Goal: Download file/media

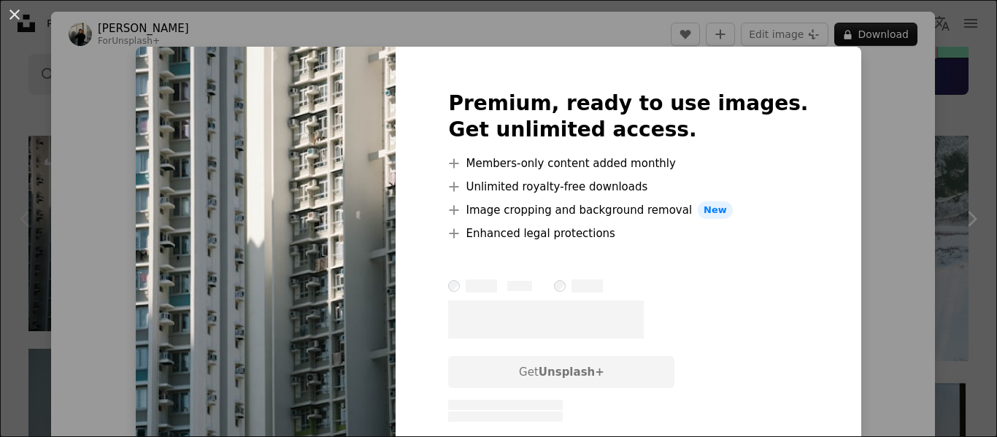
scroll to position [292, 0]
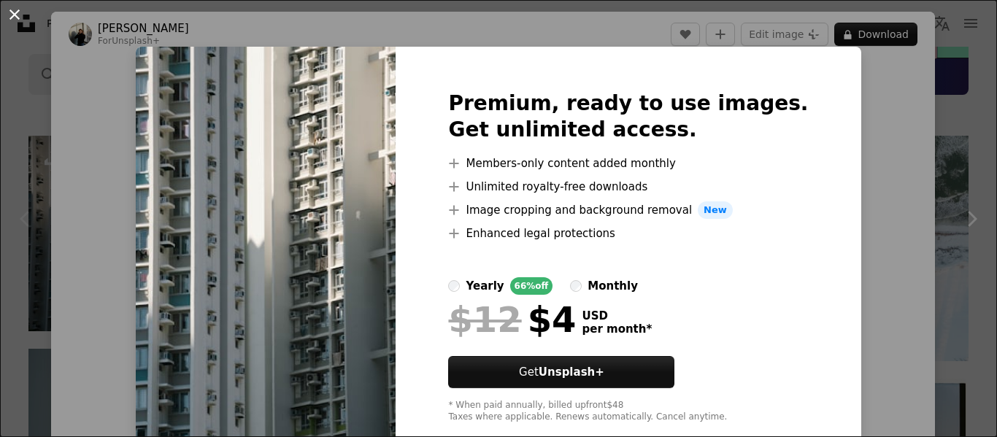
click at [18, 10] on button "An X shape" at bounding box center [15, 15] width 18 height 18
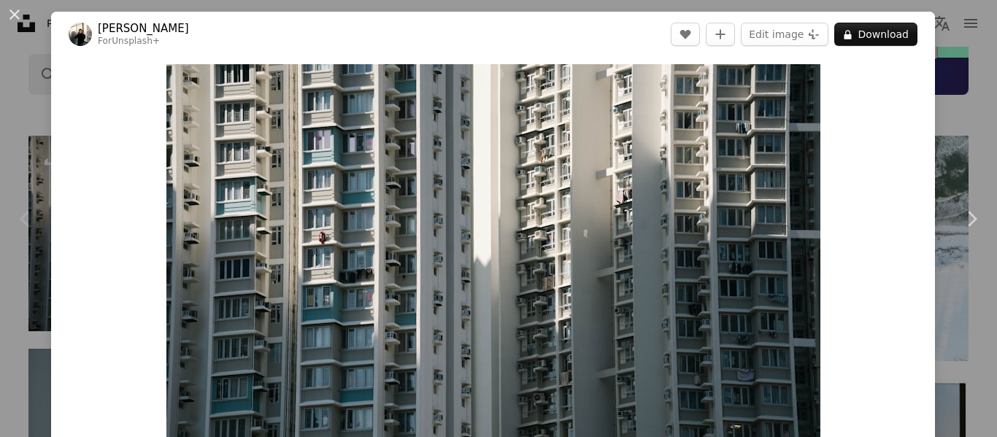
click at [972, 45] on div "An X shape Chevron left Chevron right [PERSON_NAME] For Unsplash+ A heart A plu…" at bounding box center [498, 218] width 997 height 437
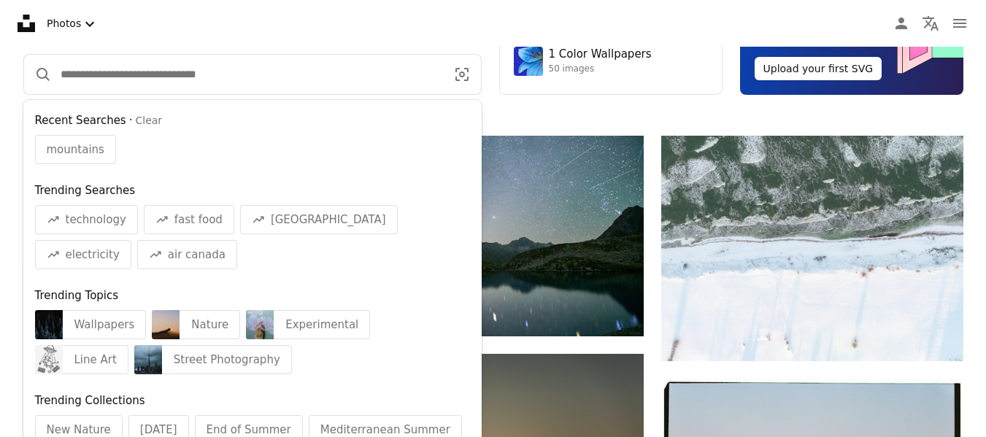
click at [340, 65] on input "Find visuals sitewide" at bounding box center [247, 74] width 391 height 39
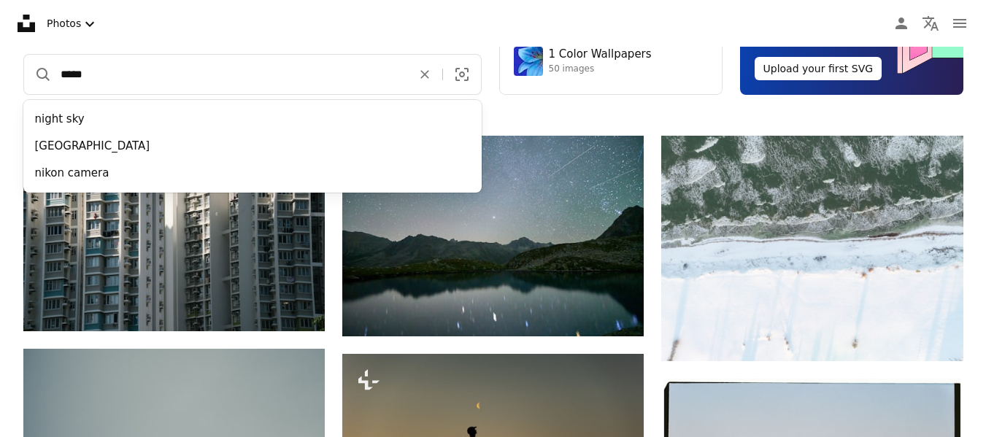
type input "*****"
click at [24, 55] on button "A magnifying glass" at bounding box center [38, 74] width 28 height 39
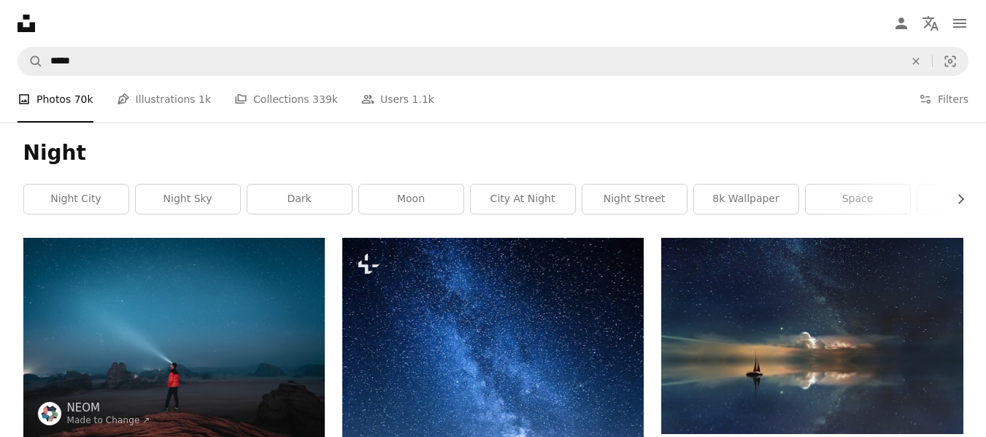
click at [31, 31] on icon at bounding box center [27, 24] width 18 height 18
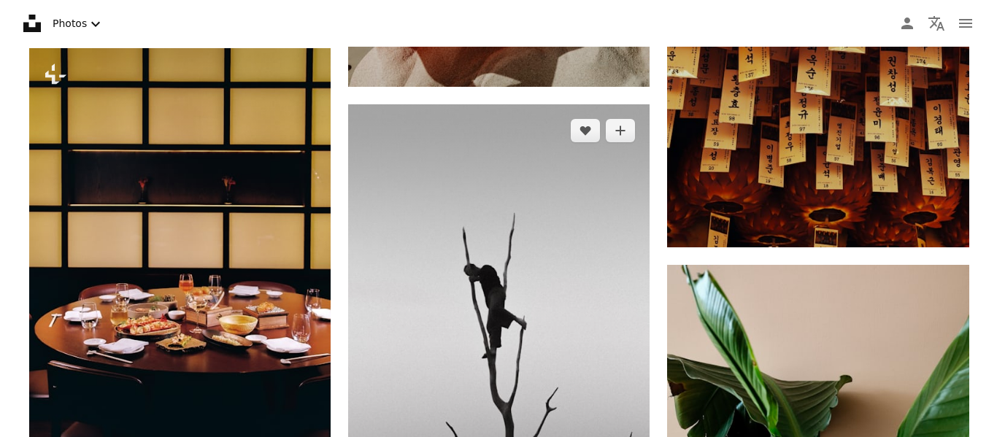
scroll to position [5982, 0]
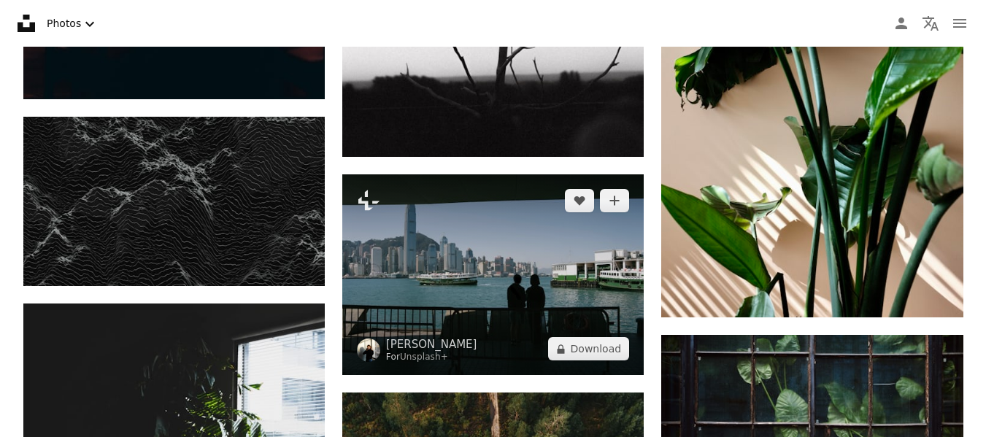
click at [533, 261] on img at bounding box center [492, 274] width 301 height 201
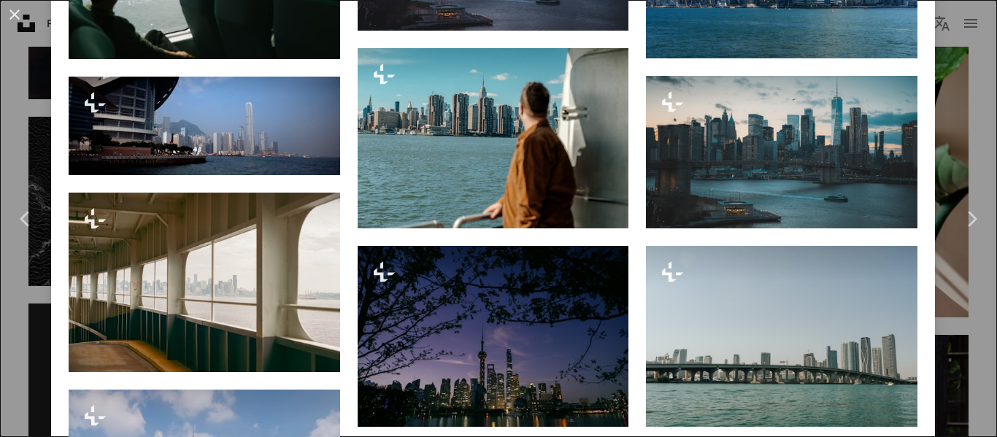
scroll to position [1240, 0]
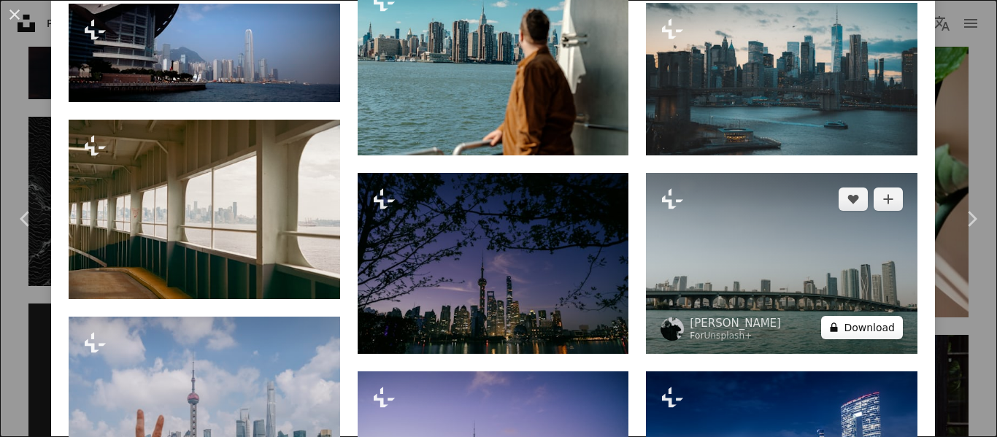
click at [859, 322] on button "A lock Download" at bounding box center [862, 327] width 82 height 23
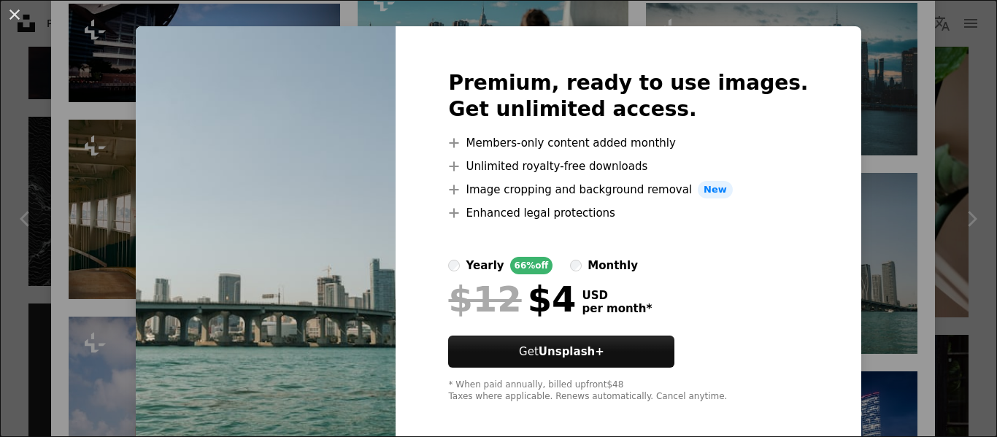
scroll to position [31, 0]
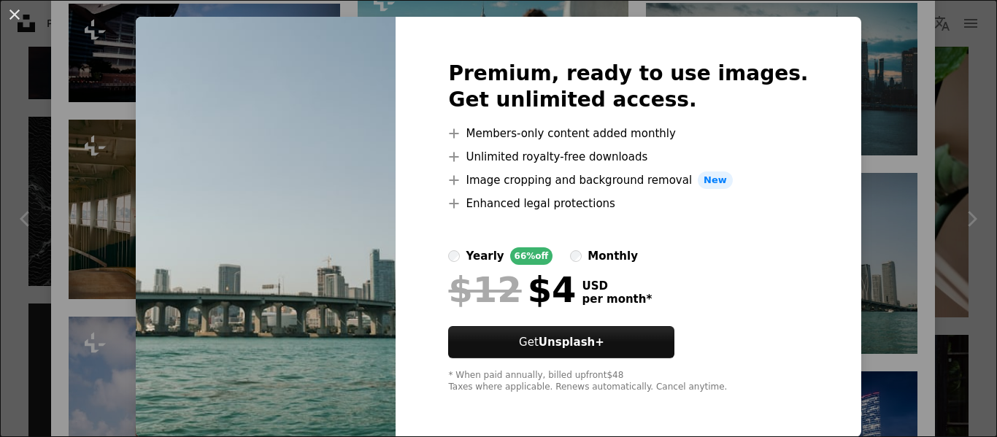
click at [876, 209] on div "An X shape Premium, ready to use images. Get unlimited access. A plus sign Memb…" at bounding box center [498, 218] width 997 height 437
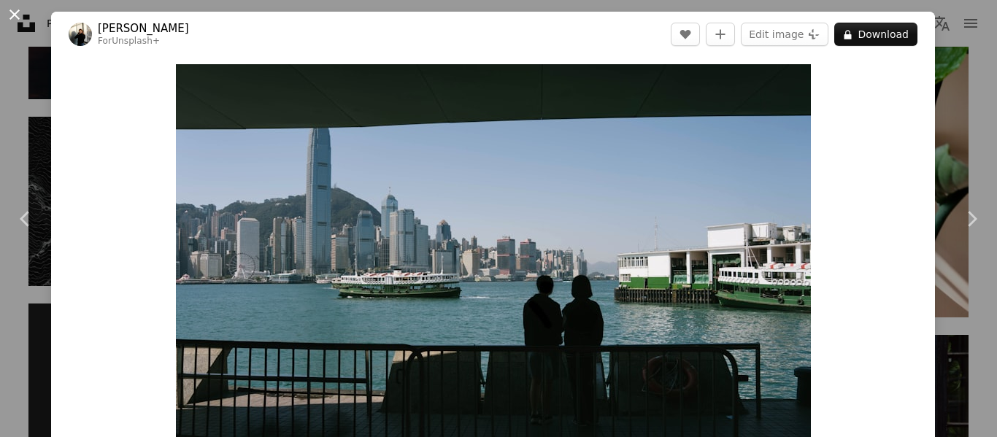
click at [20, 17] on button "An X shape" at bounding box center [15, 15] width 18 height 18
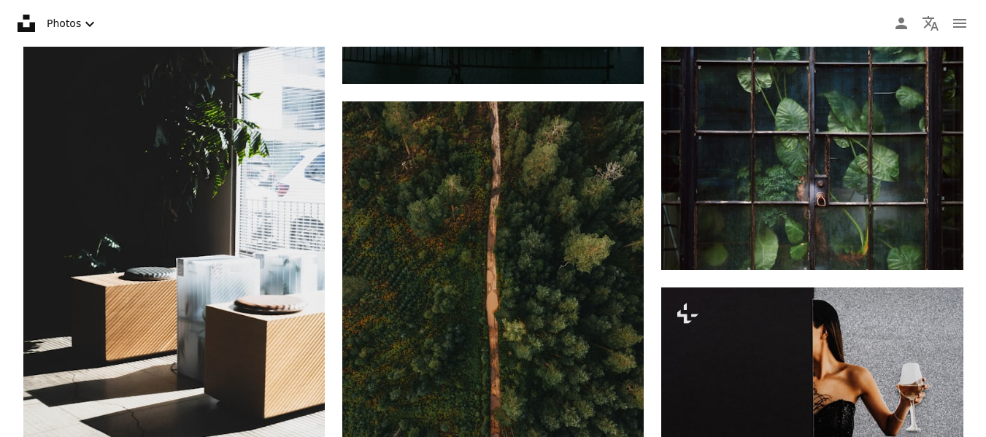
scroll to position [6515, 0]
